Goal: Information Seeking & Learning: Learn about a topic

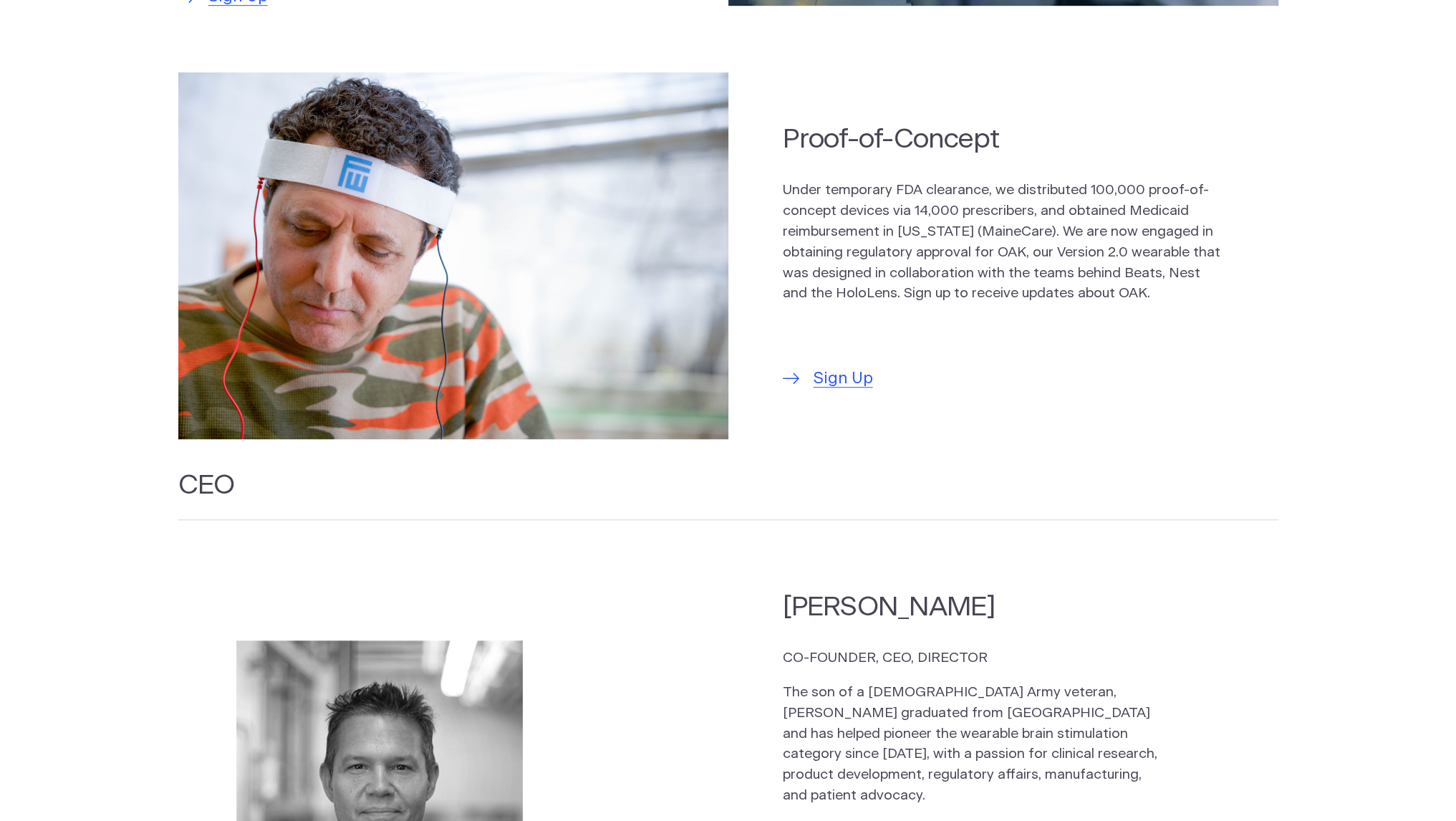
scroll to position [1113, 0]
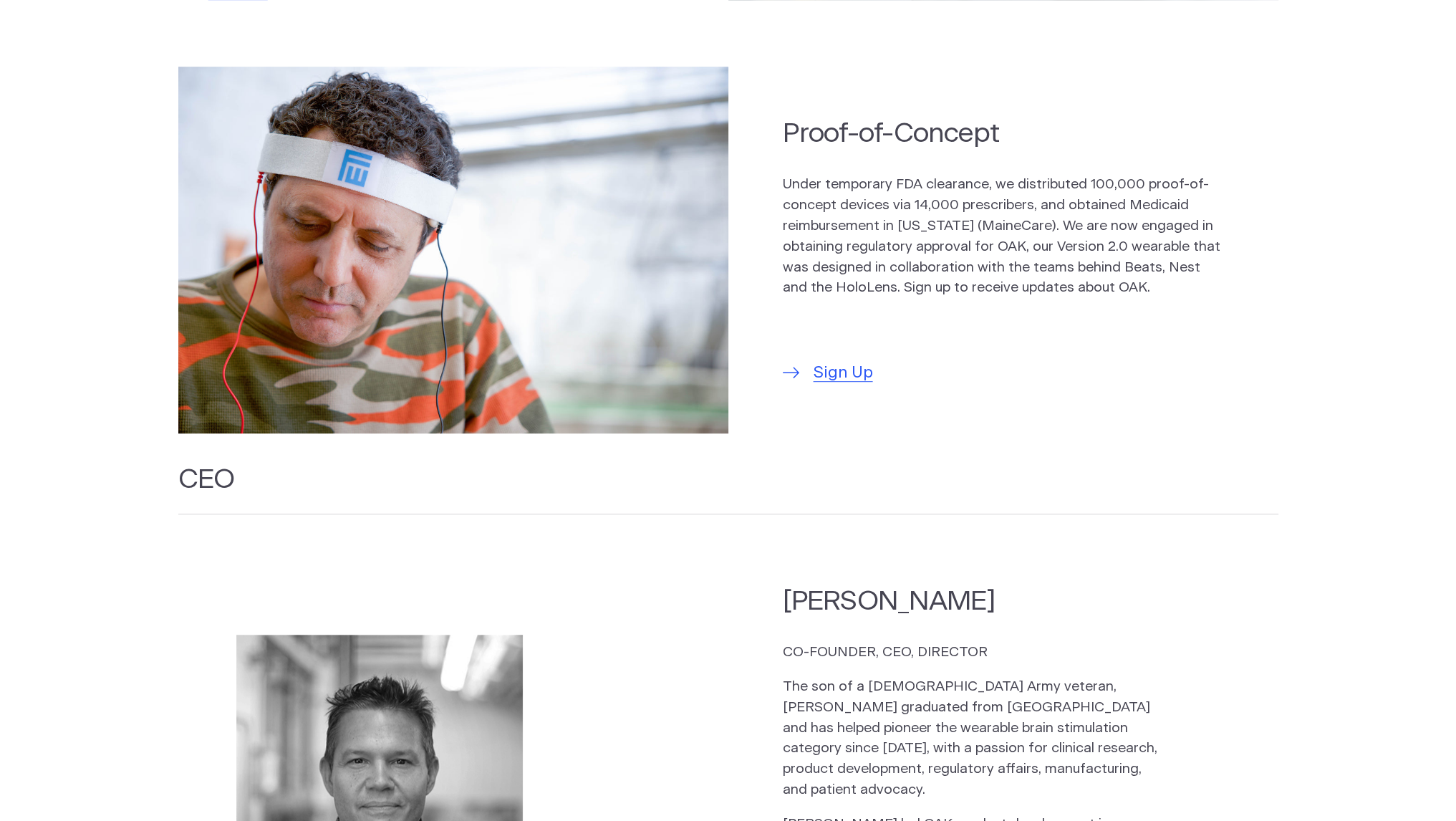
click at [1000, 223] on p "Under temporary FDA clearance, we distributed 100,000 proof-of-concept devices …" at bounding box center [1003, 237] width 440 height 124
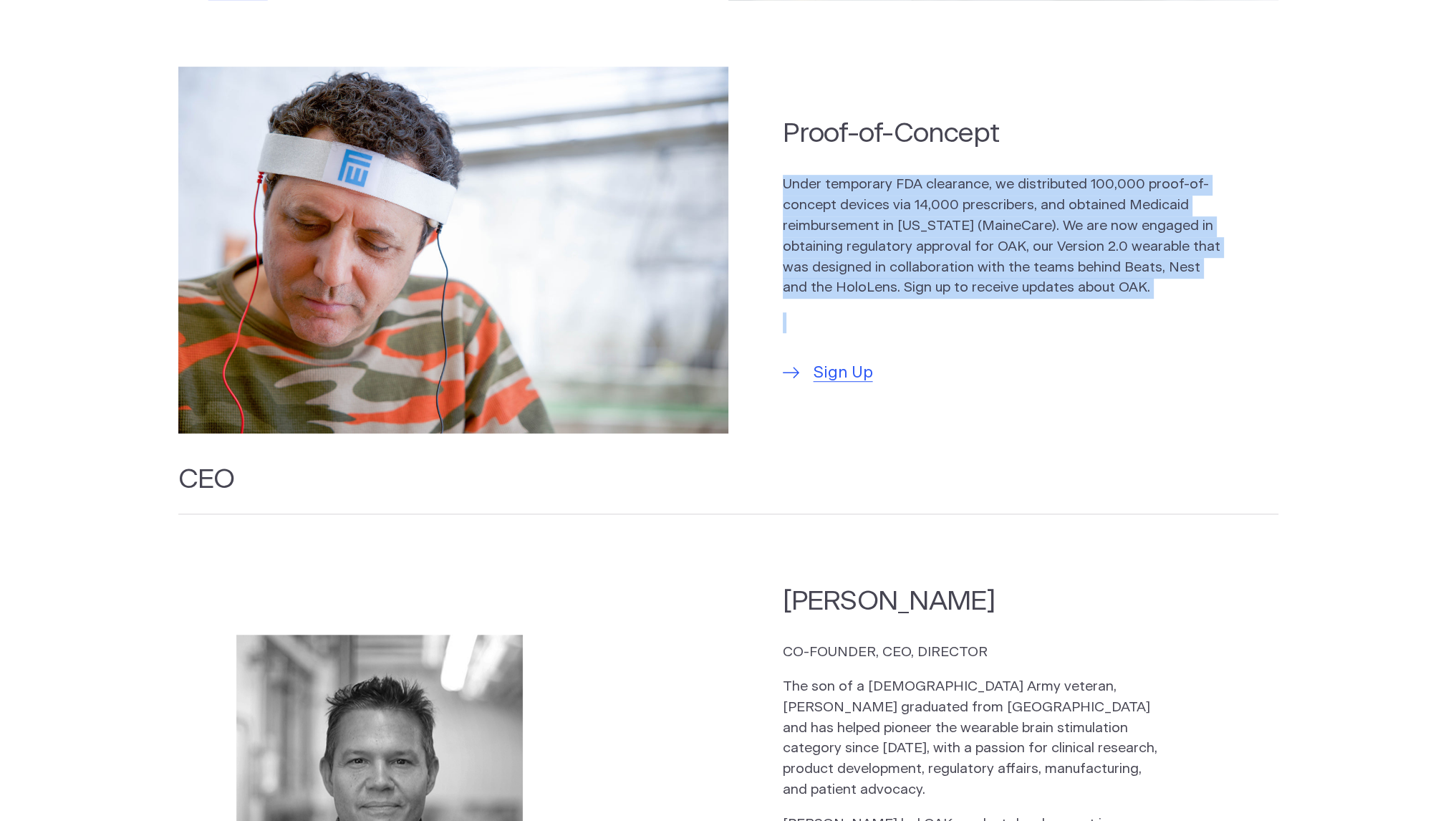
click at [1000, 223] on p "Under temporary FDA clearance, we distributed 100,000 proof-of-concept devices …" at bounding box center [1003, 237] width 440 height 124
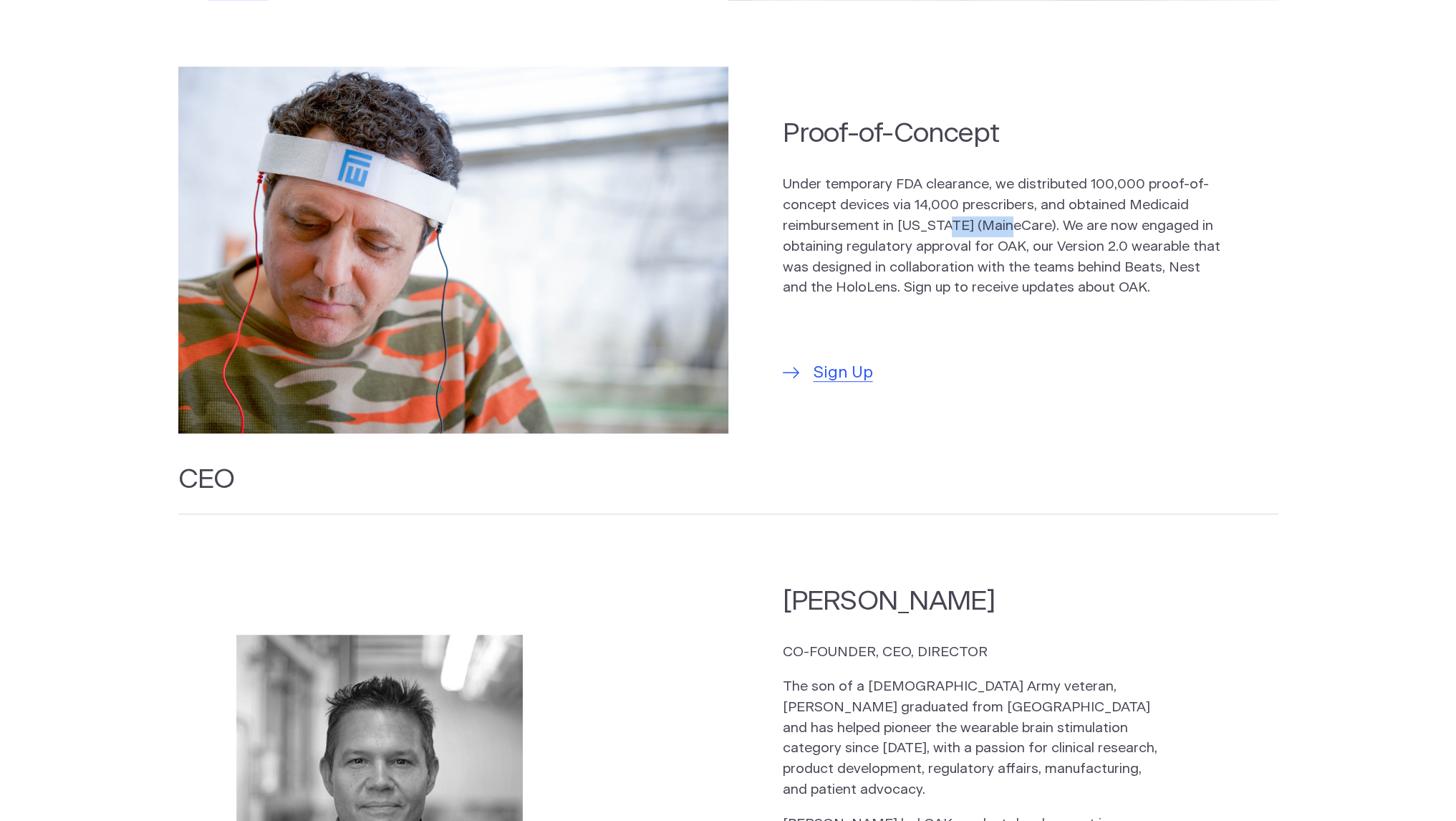
click at [1000, 223] on p "Under temporary FDA clearance, we distributed 100,000 proof-of-concept devices …" at bounding box center [1003, 237] width 440 height 124
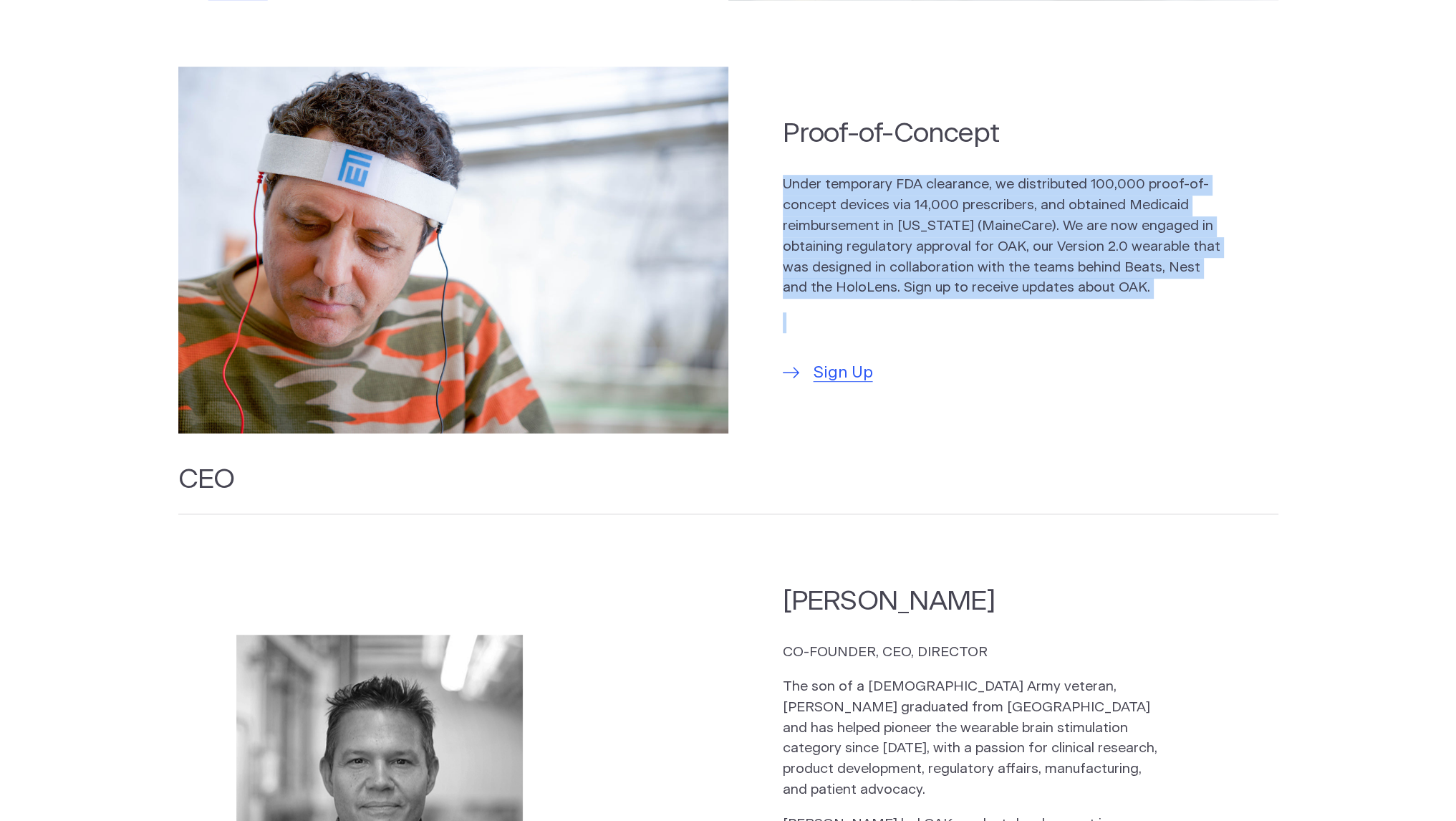
click at [1000, 223] on p "Under temporary FDA clearance, we distributed 100,000 proof-of-concept devices …" at bounding box center [1003, 237] width 440 height 124
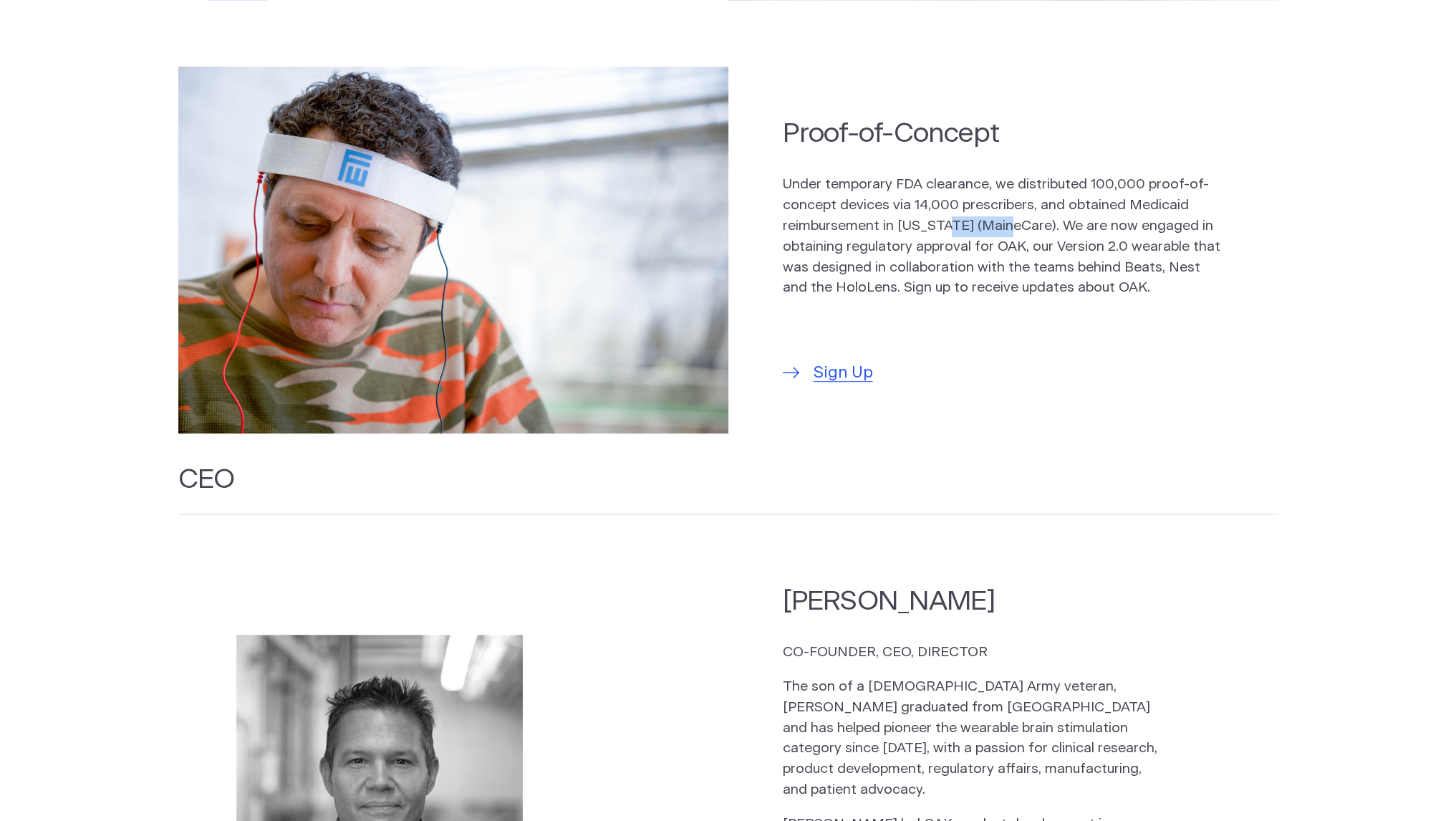
click at [1000, 223] on p "Under temporary FDA clearance, we distributed 100,000 proof-of-concept devices …" at bounding box center [1003, 237] width 440 height 124
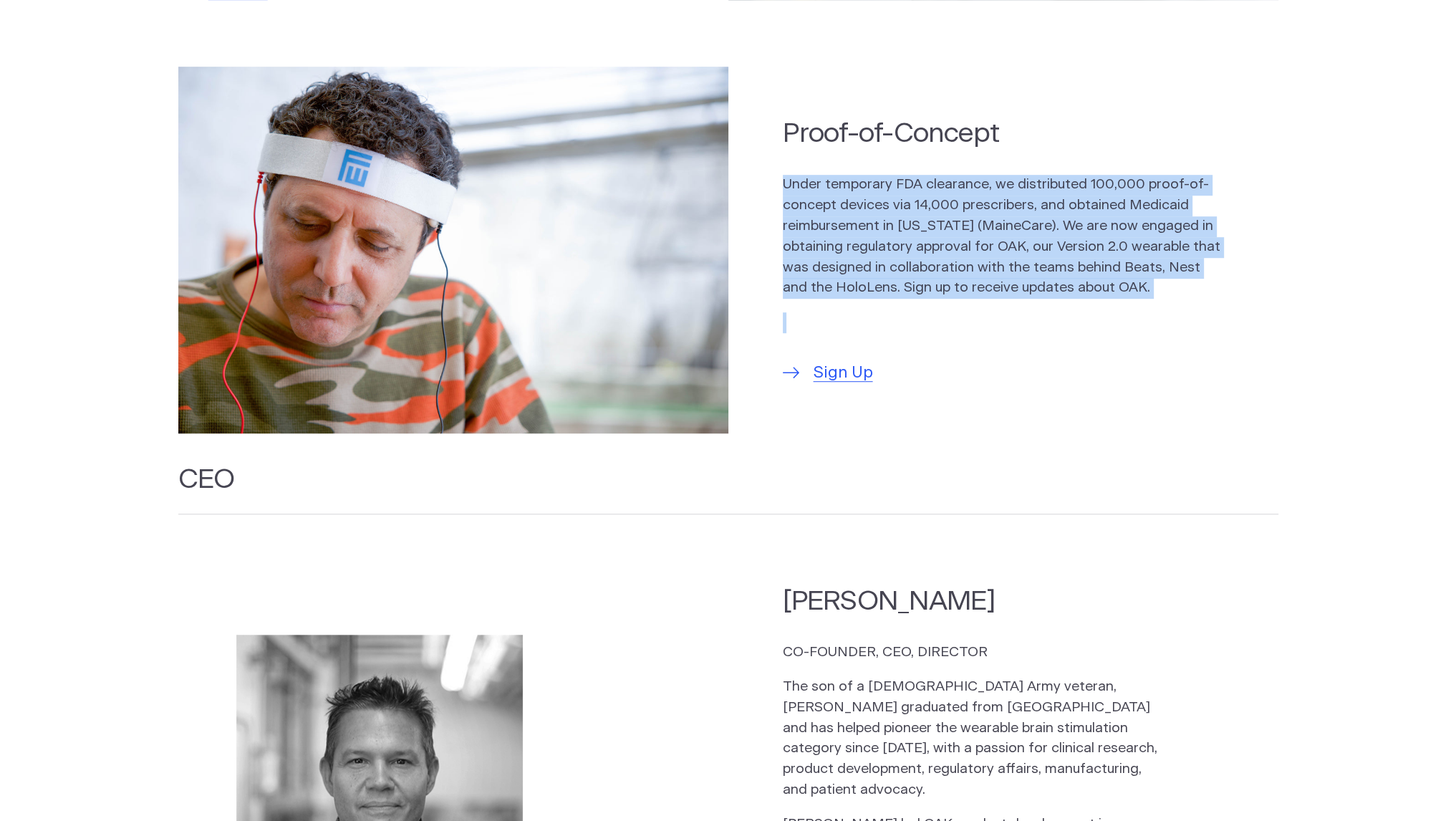
click at [1000, 223] on p "Under temporary FDA clearance, we distributed 100,000 proof-of-concept devices …" at bounding box center [1003, 237] width 440 height 124
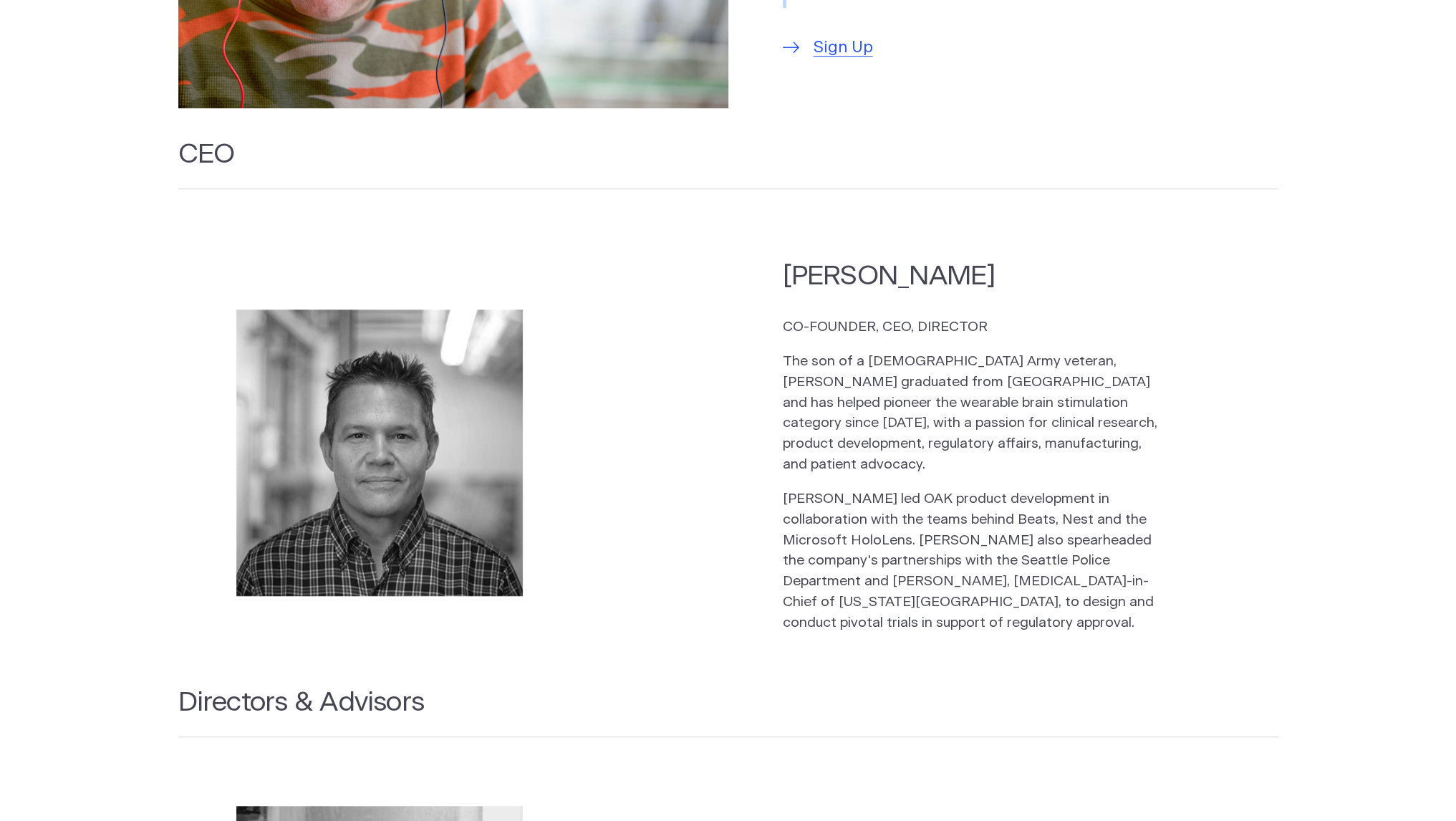
scroll to position [1601, 0]
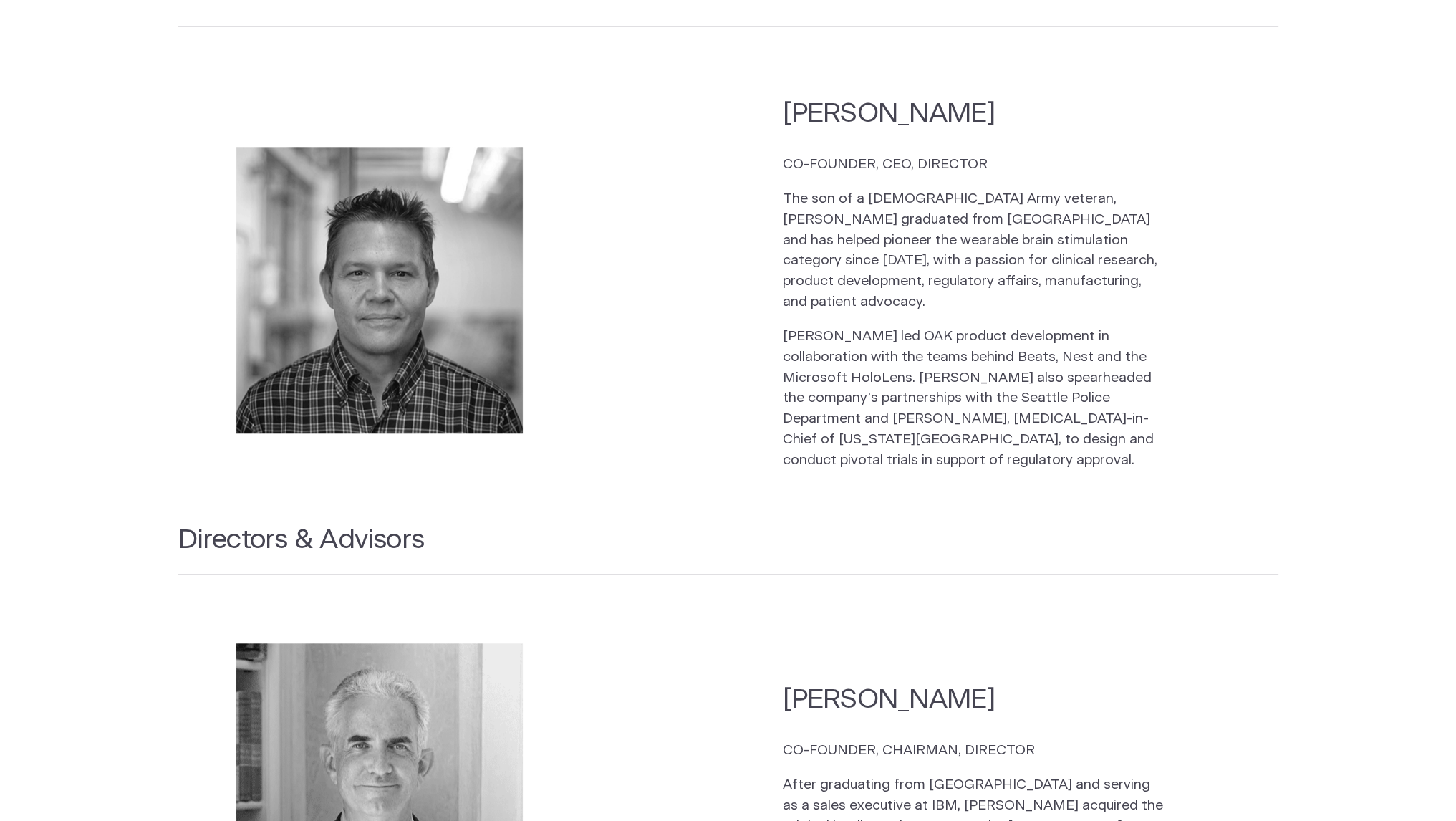
click at [1000, 223] on p "The son of a US Army veteran, Kelly graduated from Harvard College and has help…" at bounding box center [974, 251] width 382 height 124
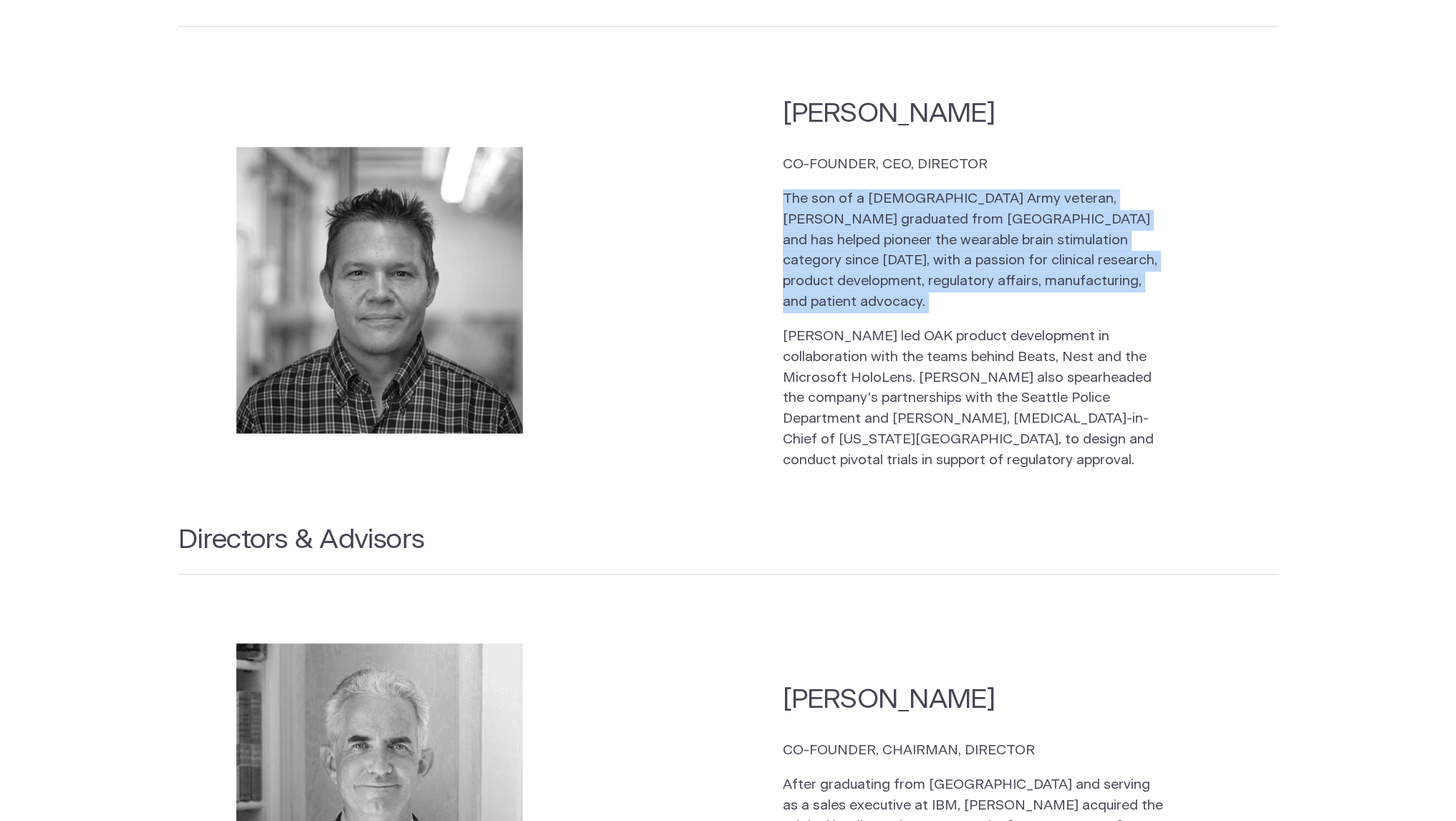
click at [1000, 223] on p "The son of a US Army veteran, Kelly graduated from Harvard College and has help…" at bounding box center [974, 251] width 382 height 124
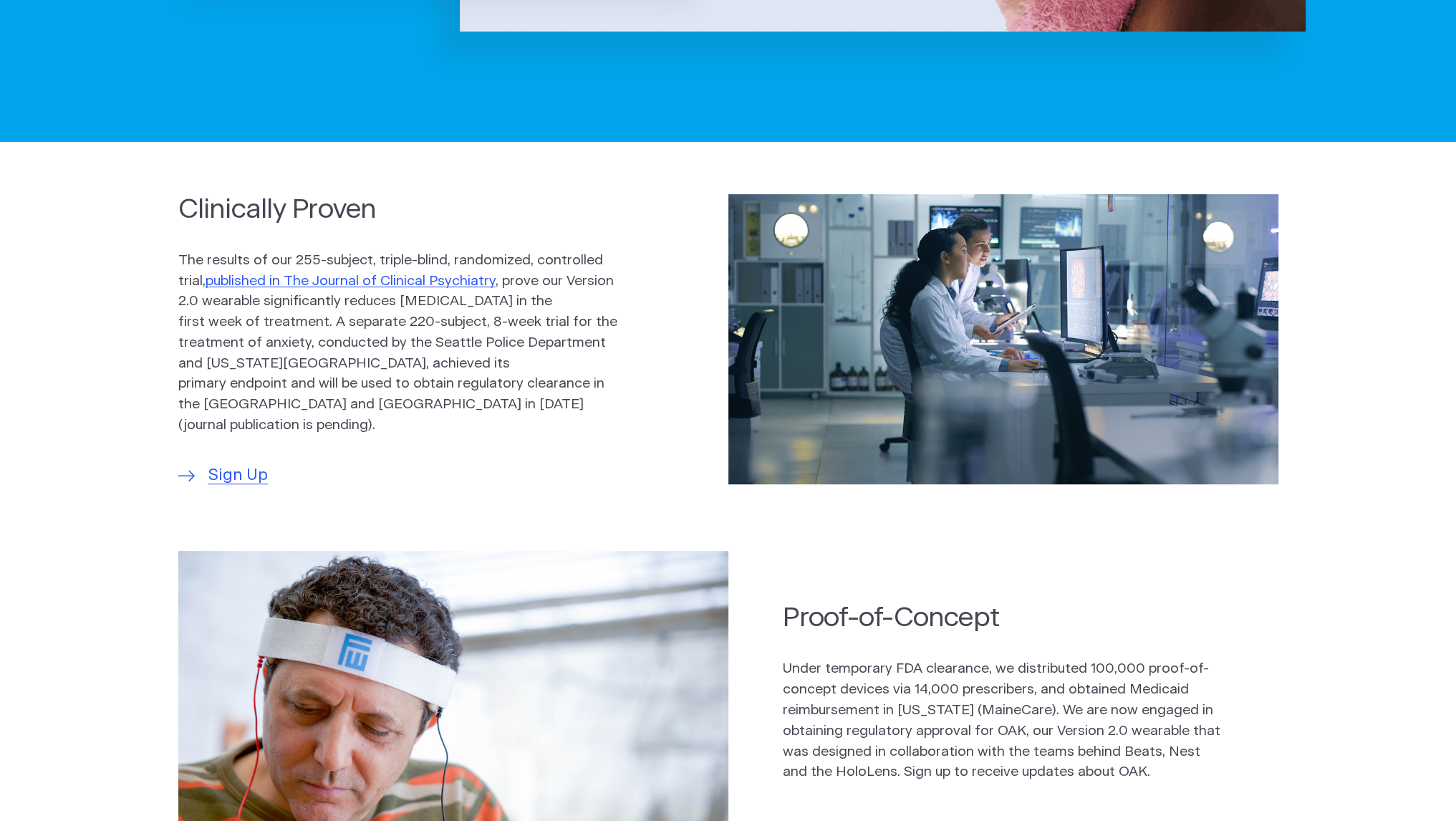
scroll to position [0, 0]
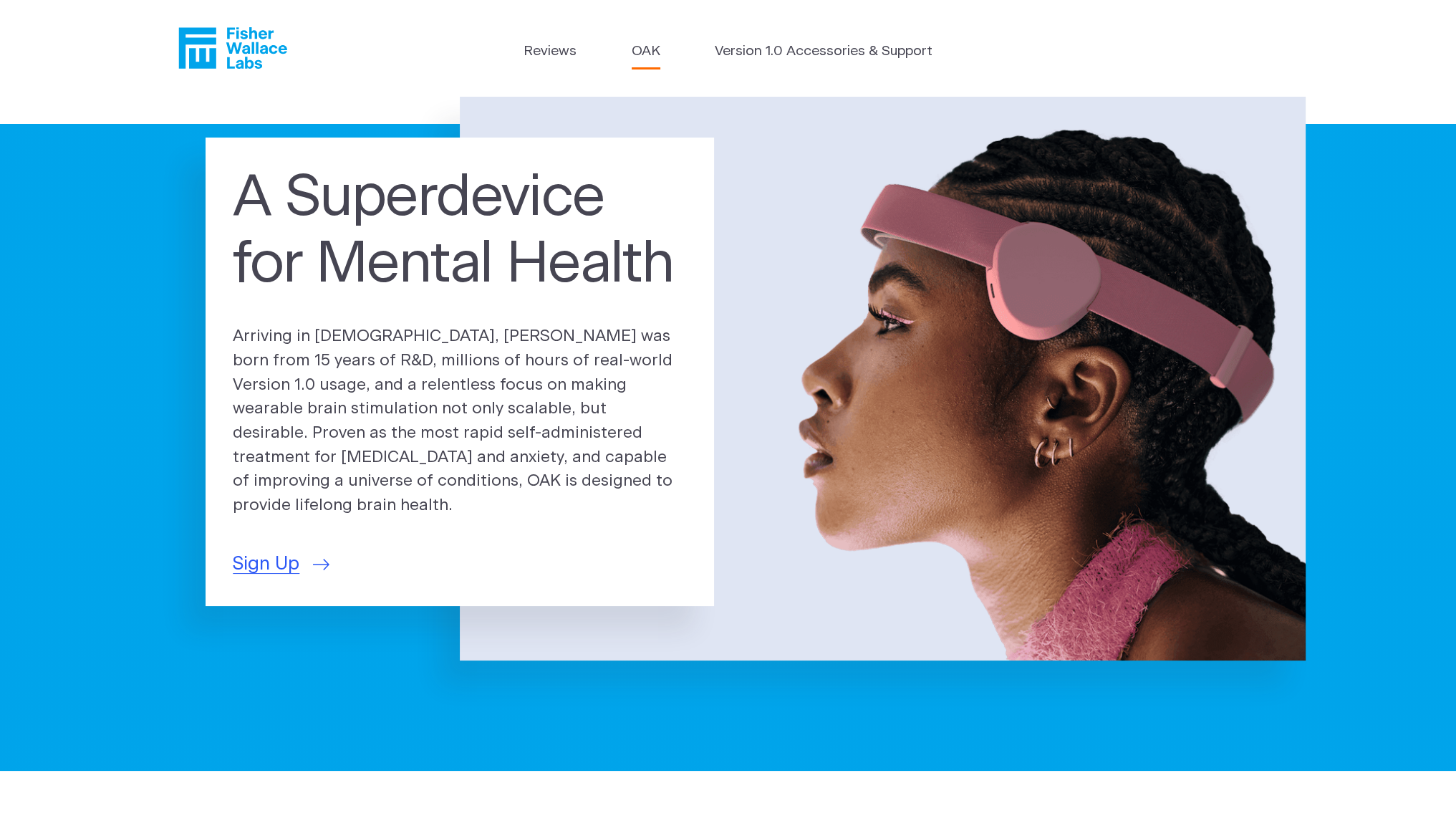
click at [642, 47] on link "OAK" at bounding box center [646, 52] width 28 height 21
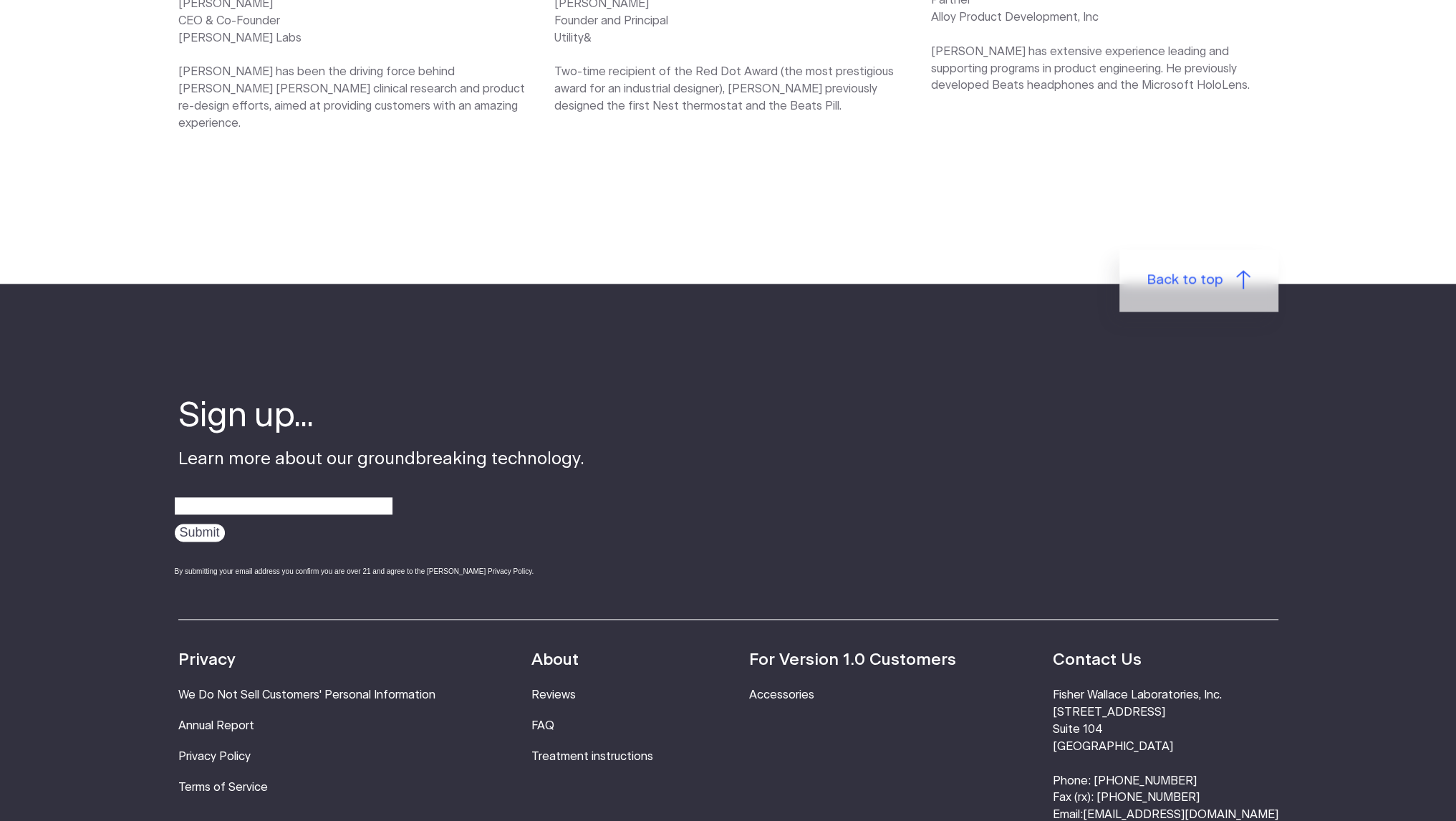
scroll to position [2328, 0]
